Goal: Navigation & Orientation: Find specific page/section

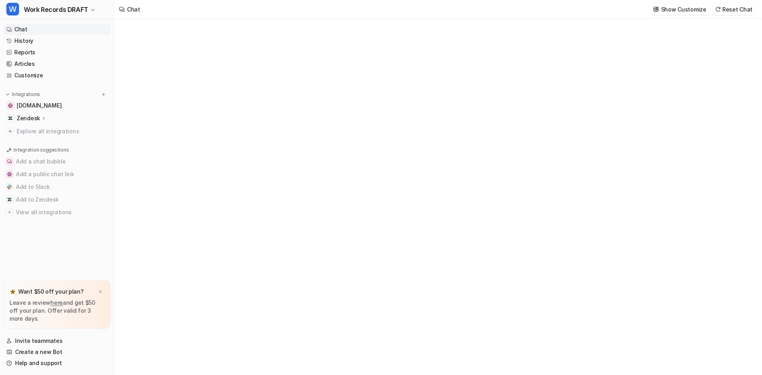
type textarea "**********"
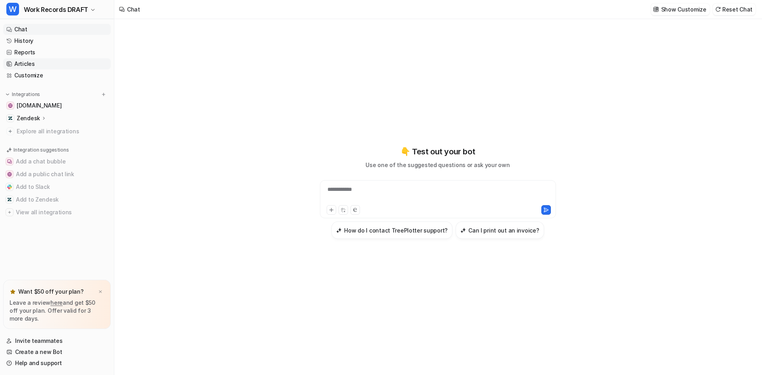
click at [26, 61] on link "Articles" at bounding box center [57, 63] width 108 height 11
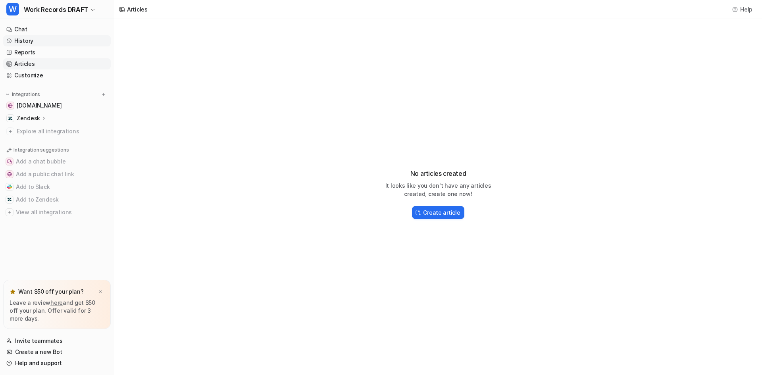
click at [24, 41] on link "History" at bounding box center [57, 40] width 108 height 11
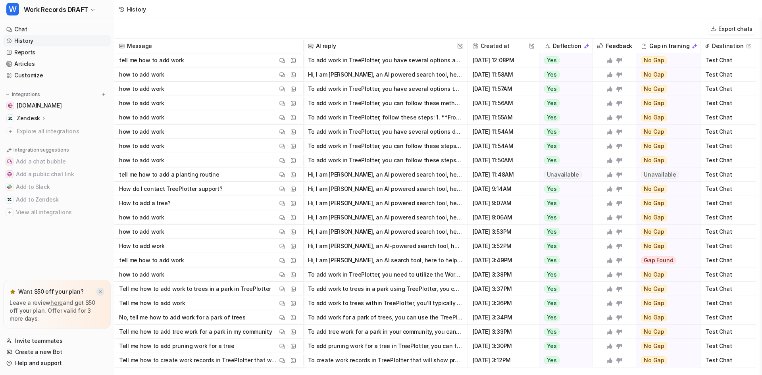
click at [99, 292] on img at bounding box center [100, 291] width 5 height 5
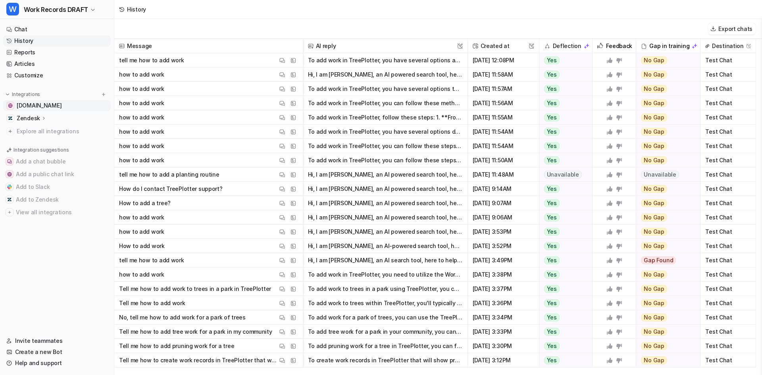
click at [62, 109] on span "[DOMAIN_NAME]" at bounding box center [39, 106] width 45 height 8
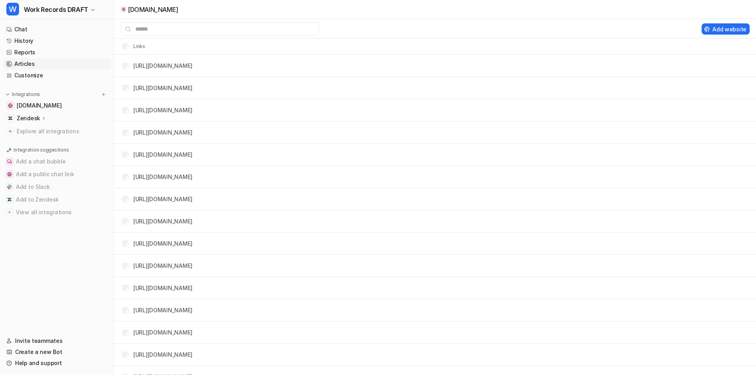
click at [29, 64] on link "Articles" at bounding box center [57, 63] width 108 height 11
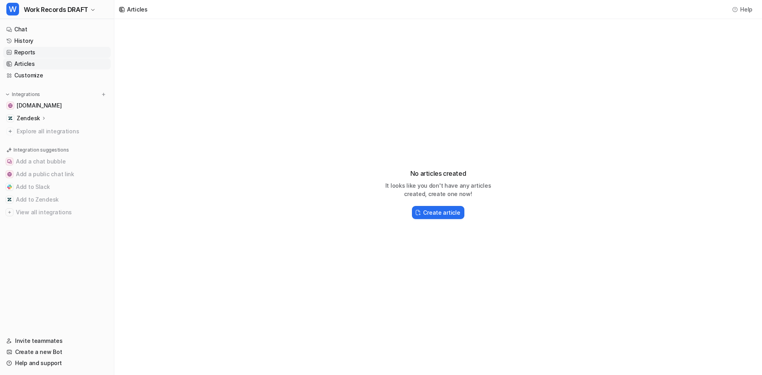
click at [23, 48] on link "Reports" at bounding box center [57, 52] width 108 height 11
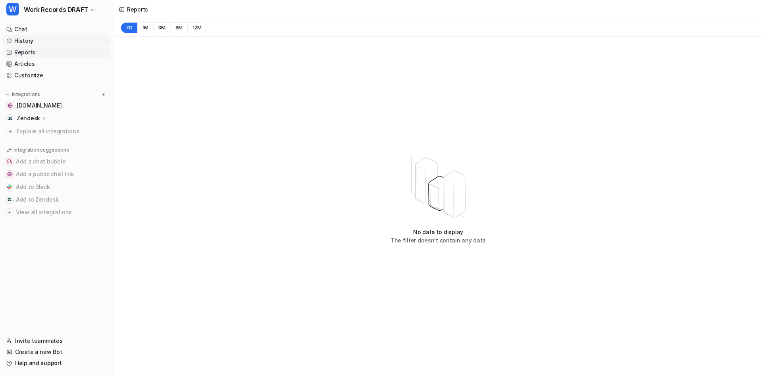
click at [26, 41] on link "History" at bounding box center [57, 40] width 108 height 11
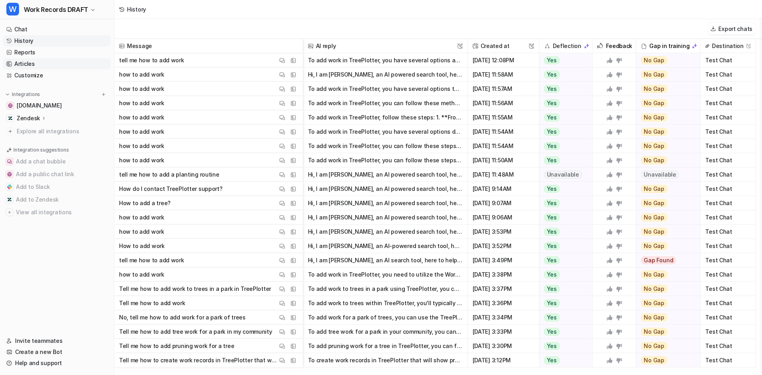
click at [29, 63] on link "Articles" at bounding box center [57, 63] width 108 height 11
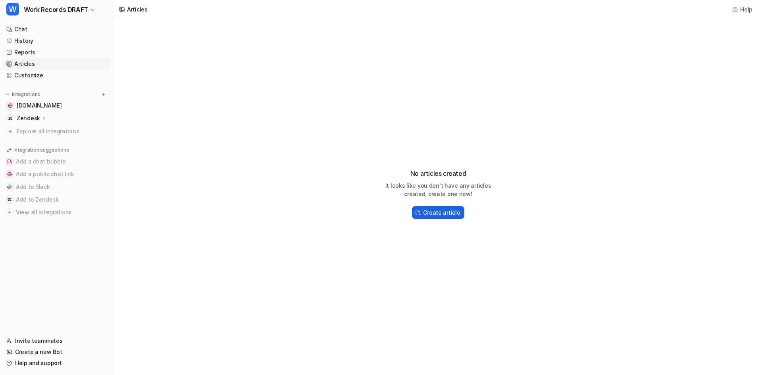
click at [457, 213] on h2 "Create article" at bounding box center [441, 212] width 37 height 8
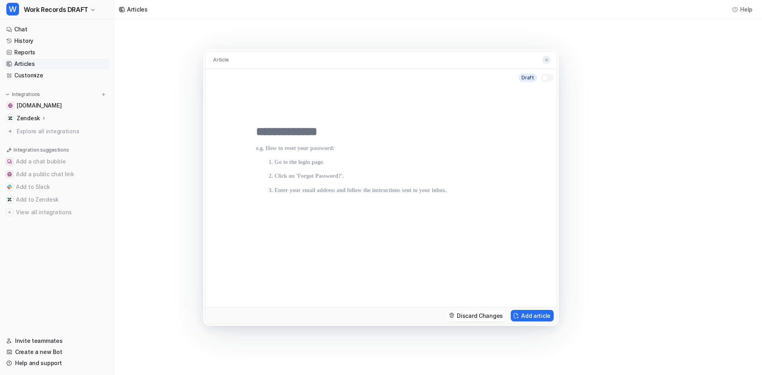
click at [549, 60] on button at bounding box center [547, 60] width 8 height 8
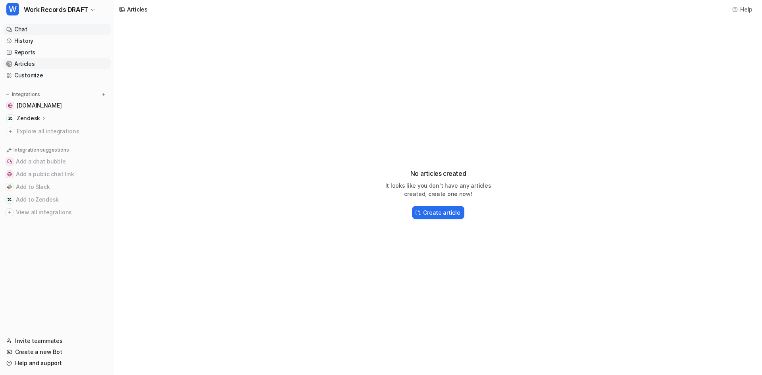
click at [12, 29] on link "Chat" at bounding box center [57, 29] width 108 height 11
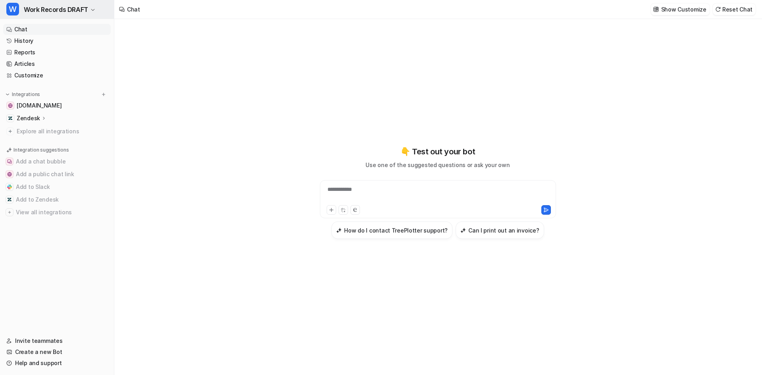
click at [90, 9] on icon "button" at bounding box center [92, 10] width 5 height 5
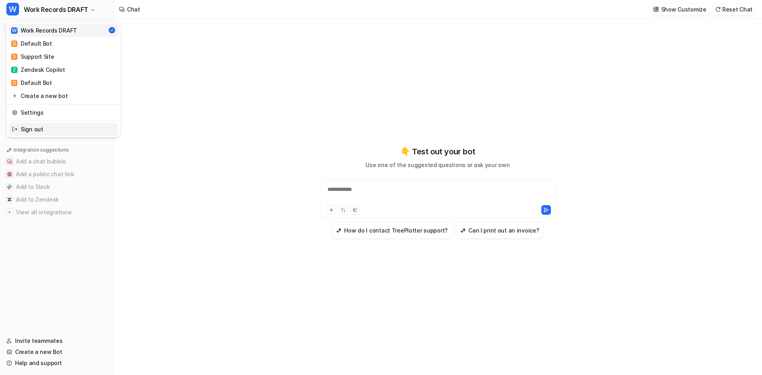
click at [35, 130] on link "Sign out" at bounding box center [64, 129] width 110 height 13
